Goal: Information Seeking & Learning: Learn about a topic

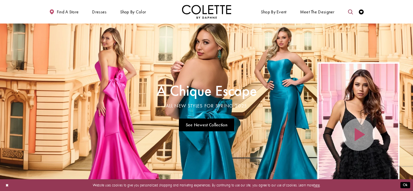
click at [349, 10] on icon "Toggle search" at bounding box center [350, 11] width 5 height 5
click at [327, 10] on input "Search" at bounding box center [324, 12] width 59 height 8
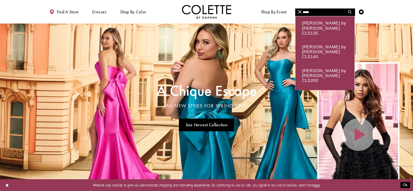
type input "*****"
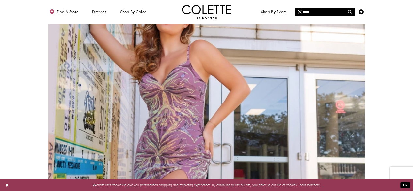
scroll to position [313, 0]
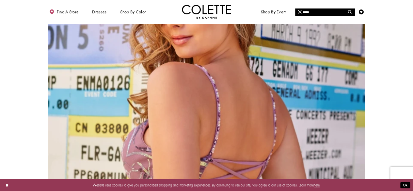
click at [228, 108] on img "Visit Colette by Daphne Style No. CL5195 Page" at bounding box center [206, 156] width 316 height 460
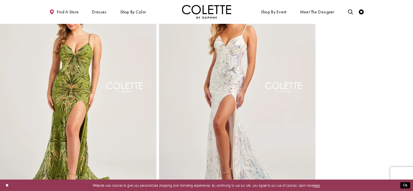
scroll to position [1001, 0]
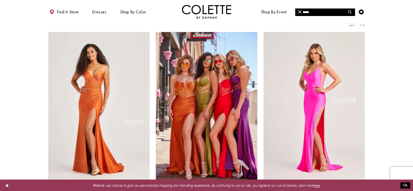
scroll to position [55, 0]
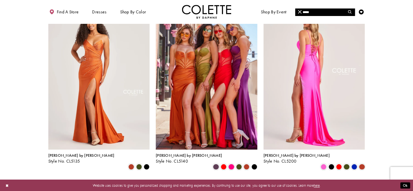
click at [294, 83] on img "Visit Colette by Daphne Style No. CL5200 Page" at bounding box center [313, 75] width 101 height 147
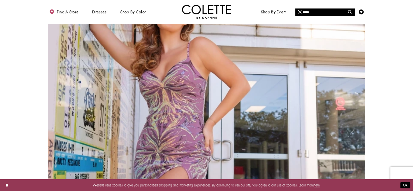
scroll to position [353, 0]
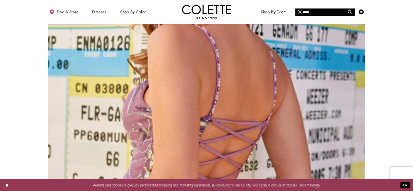
click at [221, 137] on img "Visit Colette by Daphne Style No. CL5195 Page" at bounding box center [206, 116] width 316 height 460
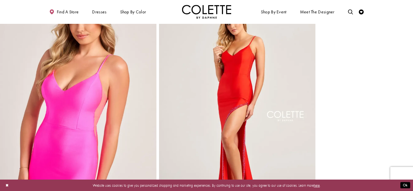
scroll to position [512, 0]
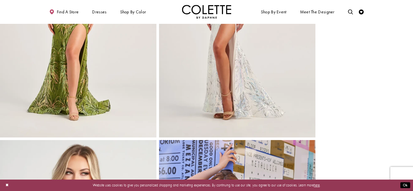
scroll to position [1066, 0]
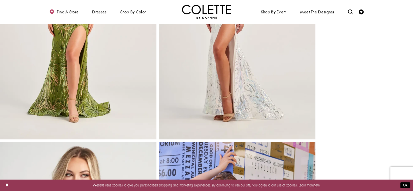
click at [78, 103] on img "Full size Style CL5195 Colette by Daphne #8 Olive/Multi picture" at bounding box center [78, 22] width 156 height 235
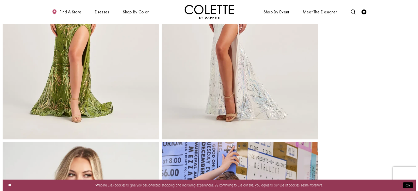
scroll to position [1082, 0]
